Goal: Transaction & Acquisition: Purchase product/service

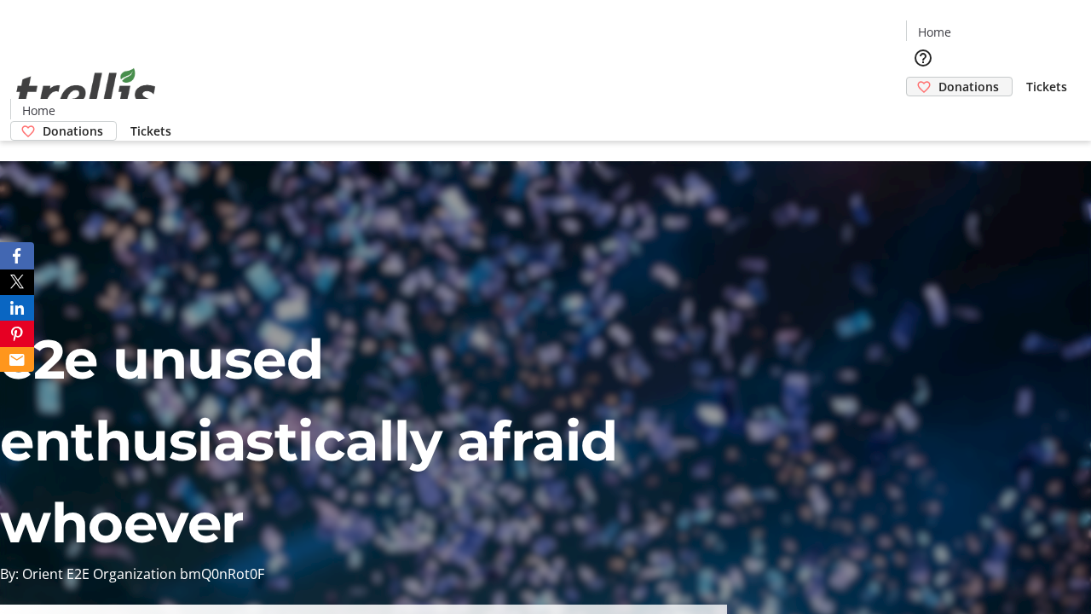
click at [938, 78] on span "Donations" at bounding box center [968, 87] width 61 height 18
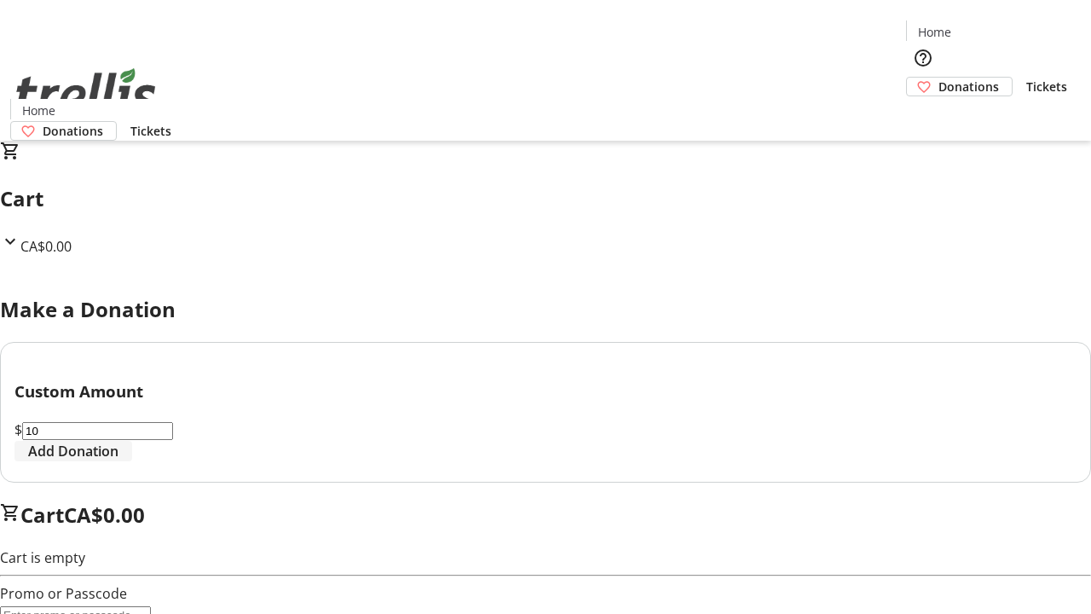
click at [118, 461] on span "Add Donation" at bounding box center [73, 451] width 90 height 20
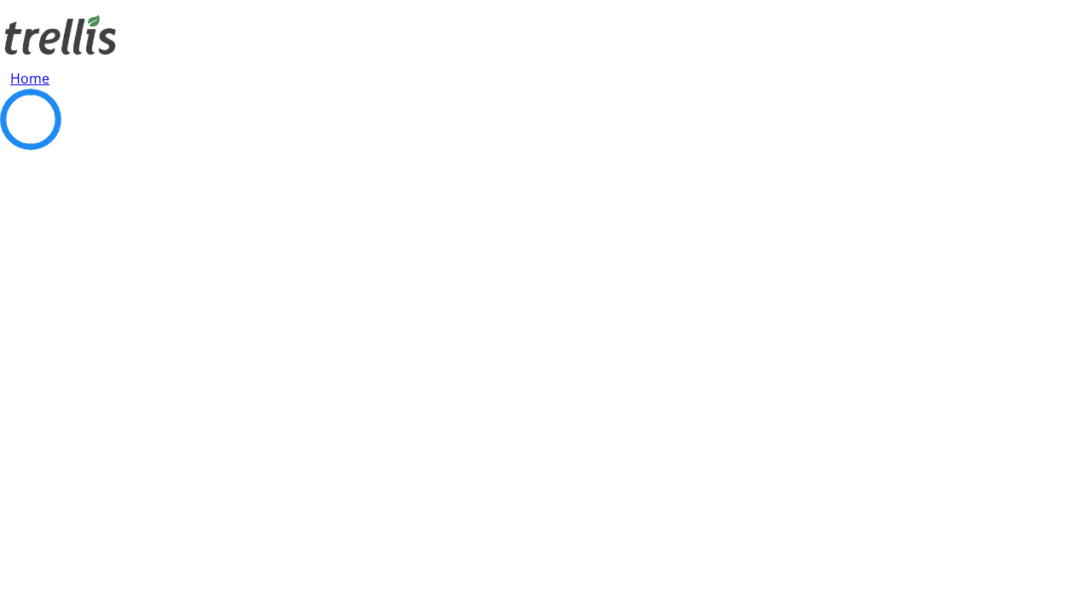
select select "CA"
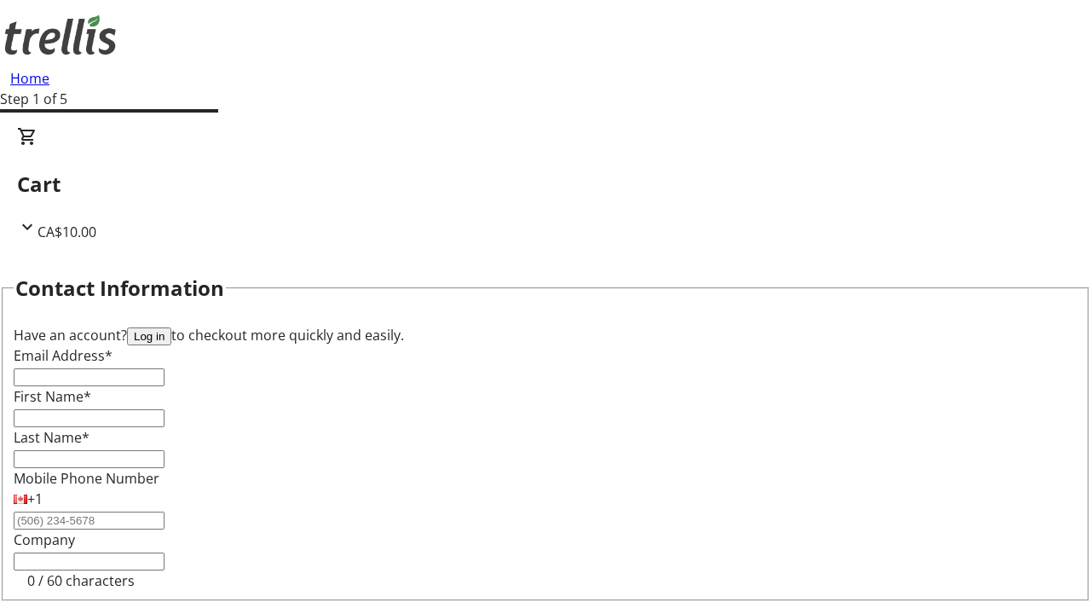
click at [171, 327] on button "Log in" at bounding box center [149, 336] width 44 height 18
